Goal: Information Seeking & Learning: Learn about a topic

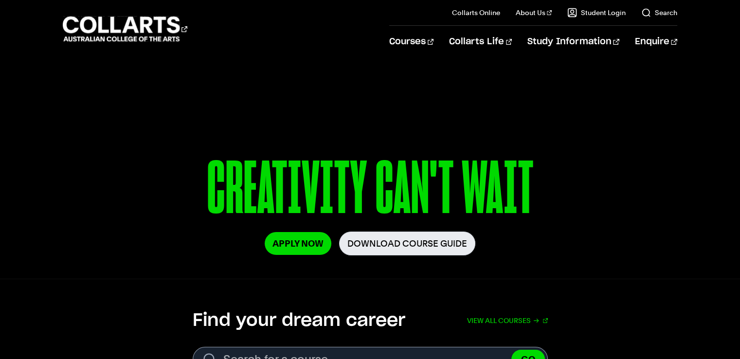
scroll to position [243, 0]
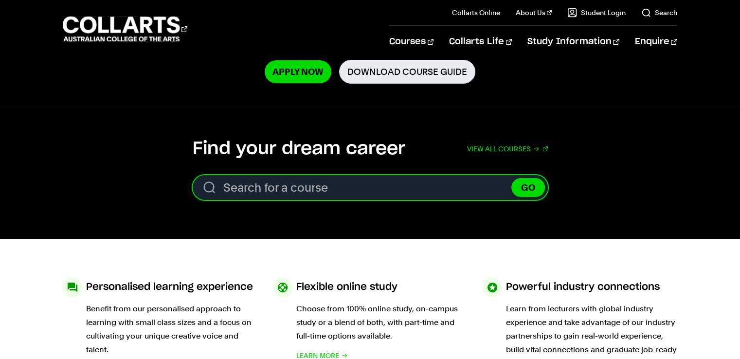
click at [286, 195] on input "Search for a course" at bounding box center [370, 187] width 355 height 25
type input "a"
type input "ả"
type input "art business management"
click at [511, 178] on button "GO" at bounding box center [528, 187] width 34 height 19
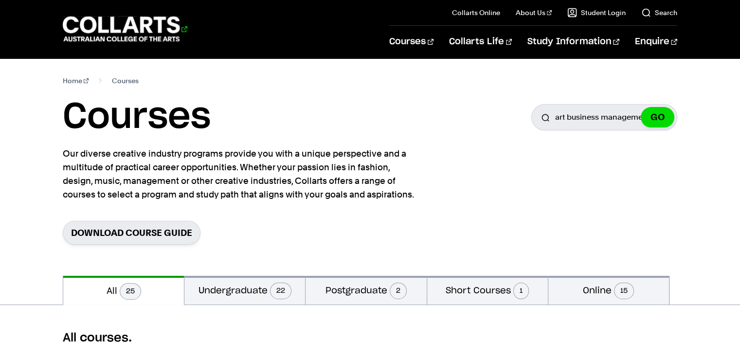
drag, startPoint x: 194, startPoint y: 20, endPoint x: 78, endPoint y: 28, distance: 116.1
click at [109, 26] on div "Courses" at bounding box center [219, 29] width 312 height 28
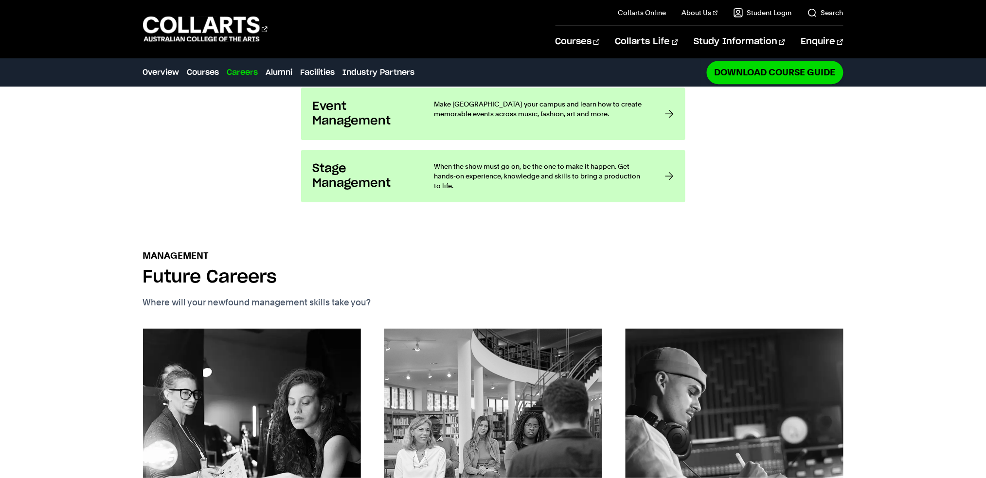
scroll to position [1189, 0]
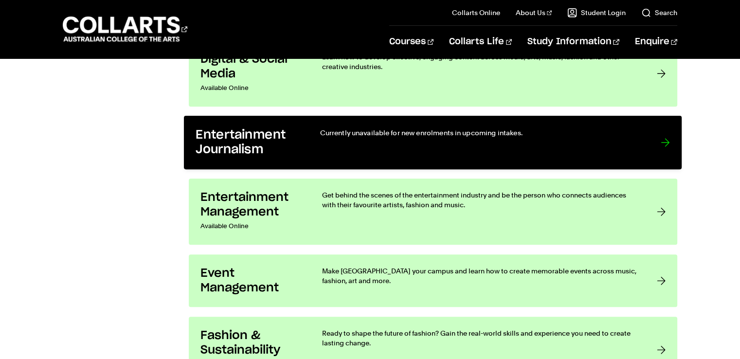
scroll to position [973, 0]
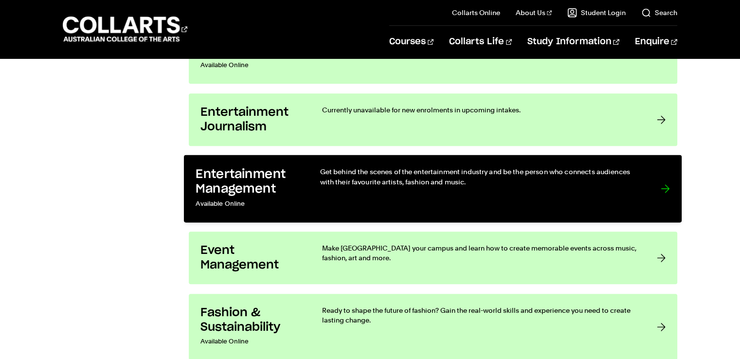
click at [317, 199] on link "Entertainment Management Available Online Get behind the scenes of the entertai…" at bounding box center [433, 189] width 498 height 68
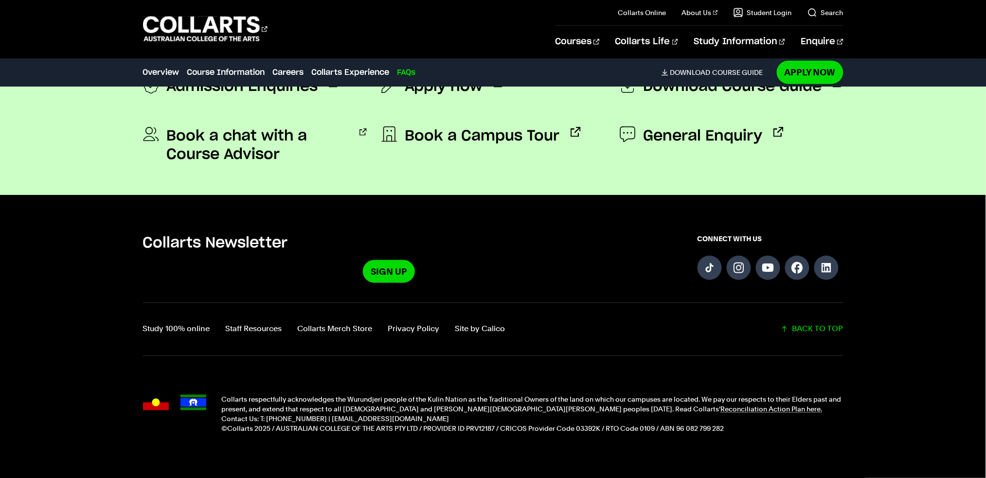
scroll to position [4431, 0]
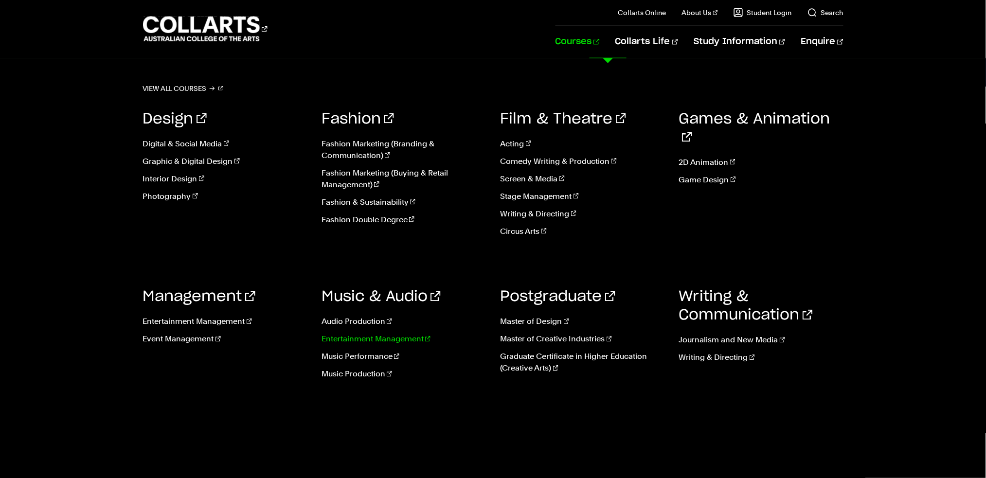
click at [361, 334] on link "Entertainment Management" at bounding box center [404, 340] width 164 height 12
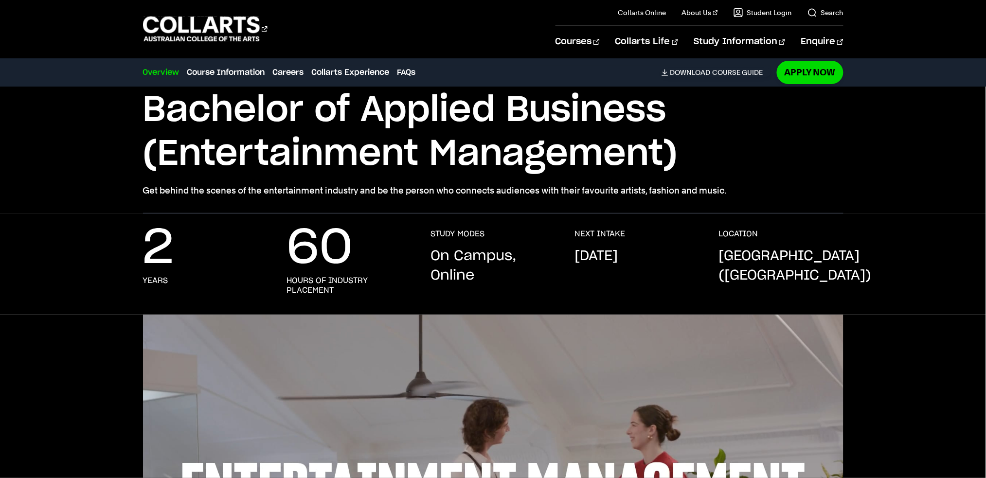
scroll to position [389, 0]
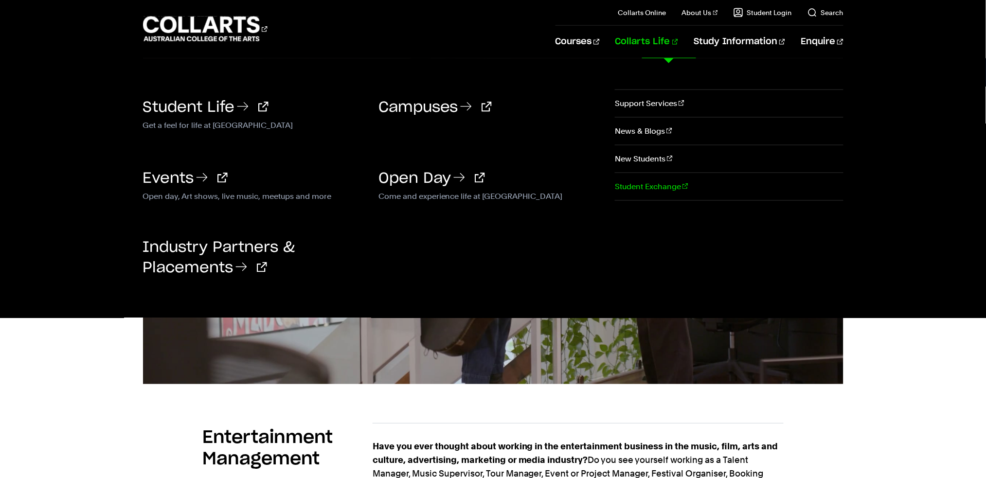
click at [641, 183] on link "Student Exchange" at bounding box center [729, 186] width 228 height 27
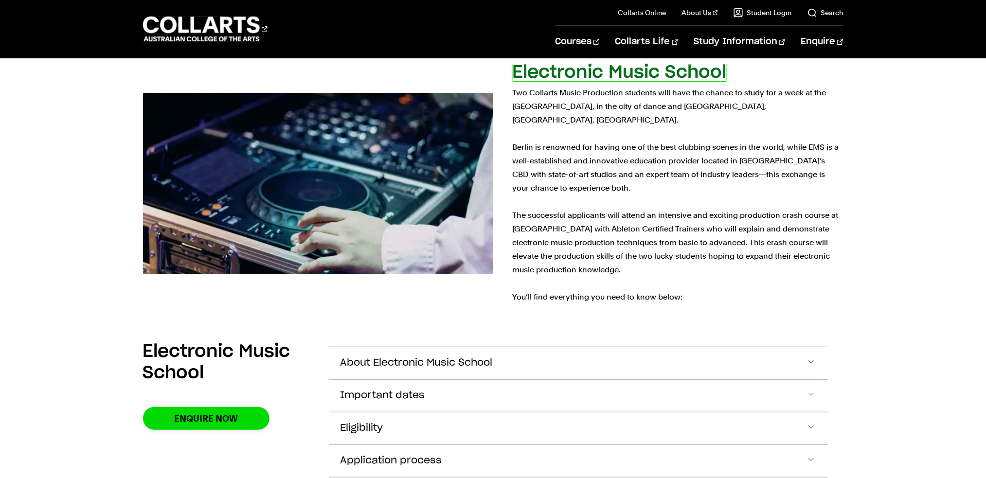
scroll to position [2920, 0]
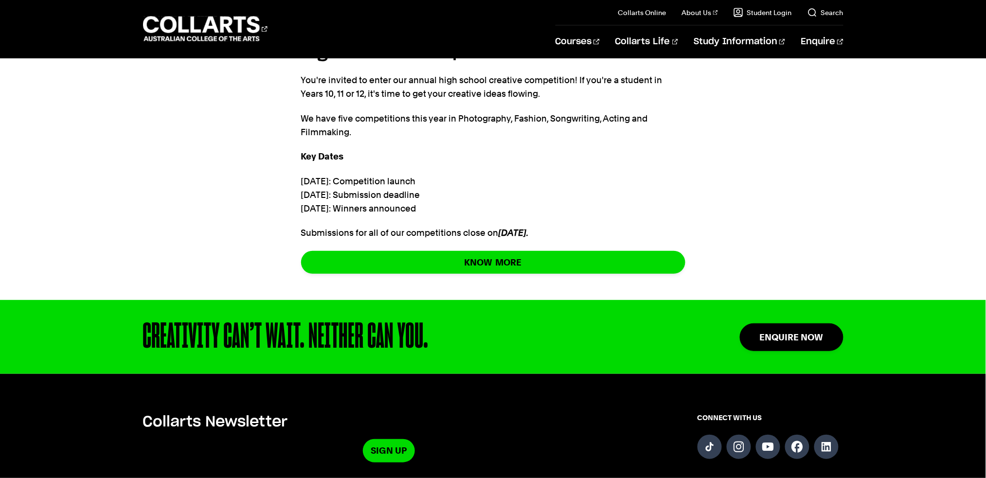
scroll to position [797, 0]
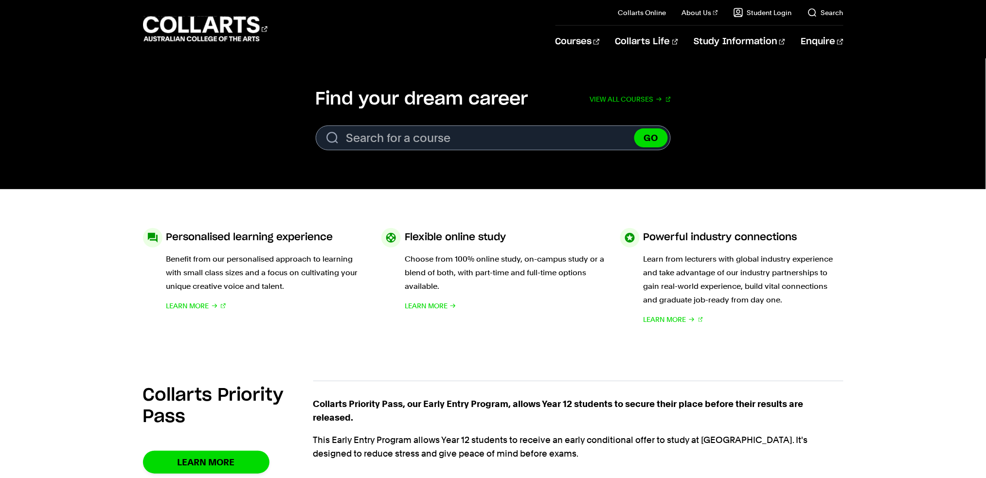
scroll to position [389, 0]
